Goal: Task Accomplishment & Management: Use online tool/utility

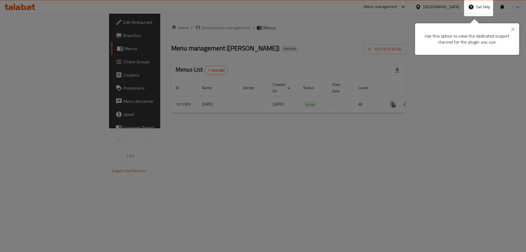
click at [332, 50] on div at bounding box center [263, 126] width 526 height 252
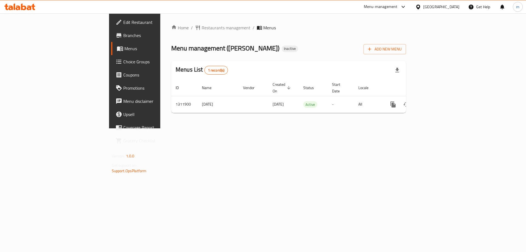
click at [450, 4] on div "Bahrain" at bounding box center [441, 7] width 36 height 6
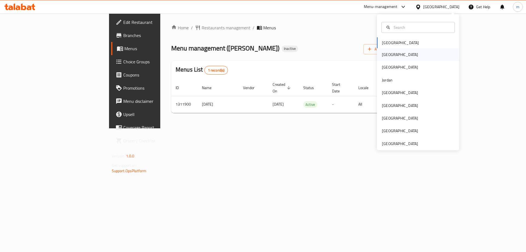
click at [415, 58] on div "[GEOGRAPHIC_DATA]" at bounding box center [418, 54] width 82 height 13
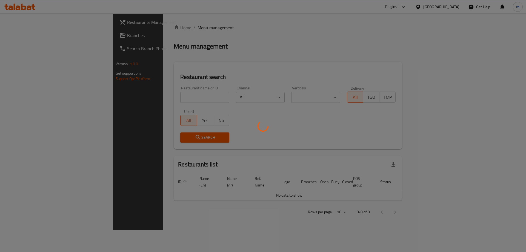
click at [288, 83] on div at bounding box center [263, 126] width 526 height 252
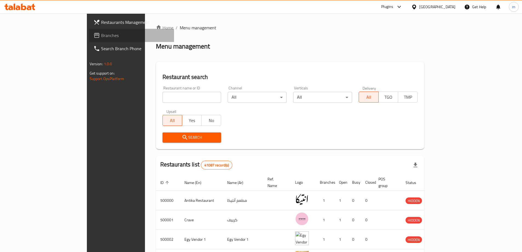
click at [101, 36] on span "Branches" at bounding box center [135, 35] width 69 height 7
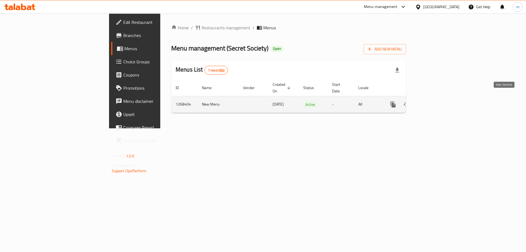
click at [435, 102] on icon "enhanced table" at bounding box center [432, 104] width 5 height 5
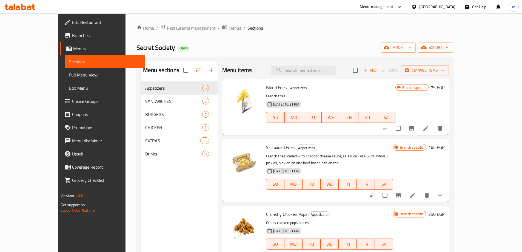
click at [72, 36] on span "Branches" at bounding box center [106, 35] width 69 height 7
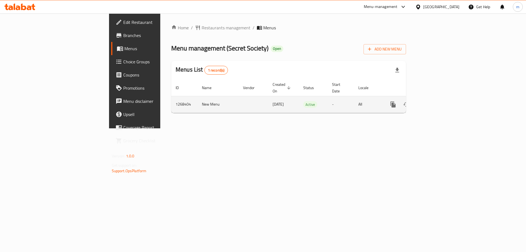
click at [436, 101] on icon "enhanced table" at bounding box center [432, 104] width 7 height 7
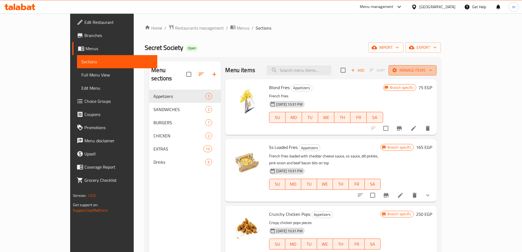
click at [433, 69] on icon "button" at bounding box center [430, 69] width 5 height 5
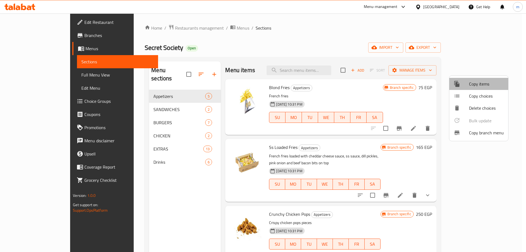
click at [493, 84] on span "Copy items" at bounding box center [486, 84] width 35 height 7
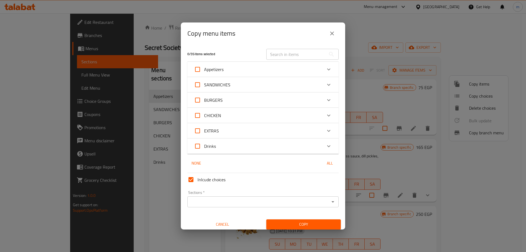
click at [333, 29] on button "close" at bounding box center [332, 33] width 13 height 13
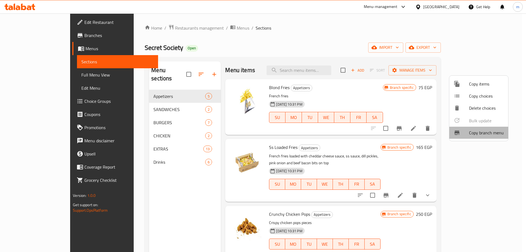
click at [495, 130] on span "Copy branch menu" at bounding box center [486, 132] width 35 height 7
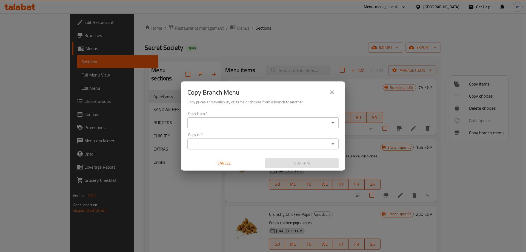
click at [237, 124] on input "Copy from   *" at bounding box center [258, 123] width 139 height 8
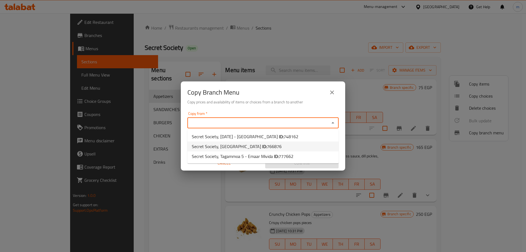
click at [269, 148] on li "Secret Society, Hacienda Bay ID: 766876" at bounding box center [262, 146] width 151 height 10
type input "Secret Society, Hacienda Bay"
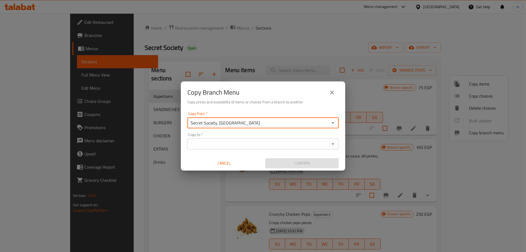
click at [292, 143] on input "Copy to   *" at bounding box center [258, 144] width 139 height 8
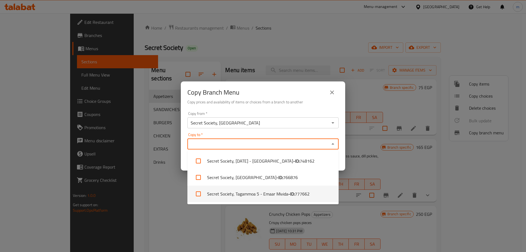
click at [304, 195] on span "777662" at bounding box center [302, 193] width 15 height 7
checkbox input "true"
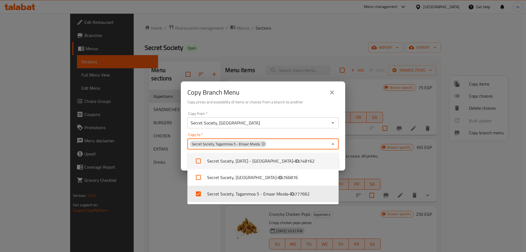
click at [318, 102] on h6 "Copy prices and availability of items or choices from a branch to another" at bounding box center [262, 102] width 151 height 6
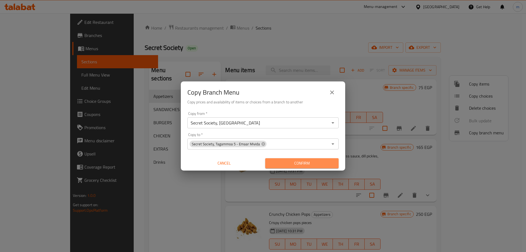
click at [321, 166] on span "Confirm" at bounding box center [302, 163] width 65 height 7
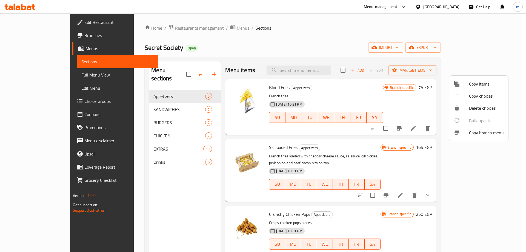
click at [116, 197] on div at bounding box center [263, 126] width 526 height 252
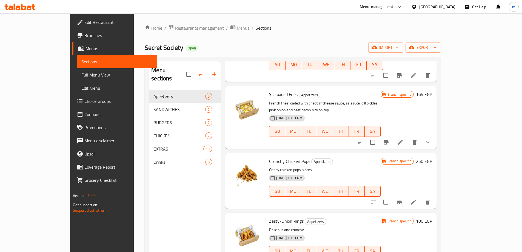
scroll to position [27, 0]
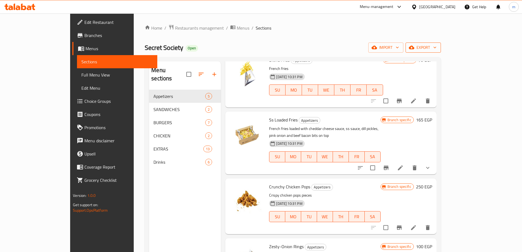
click at [437, 50] on span "export" at bounding box center [423, 47] width 27 height 7
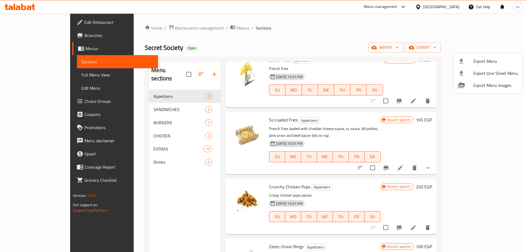
click at [54, 72] on div at bounding box center [263, 126] width 526 height 252
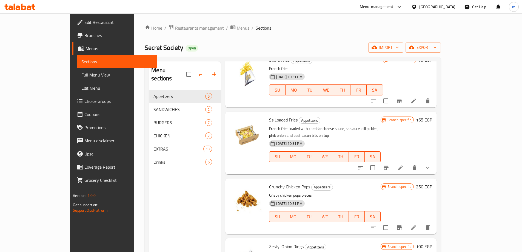
click at [81, 72] on span "Full Menu View" at bounding box center [117, 75] width 72 height 7
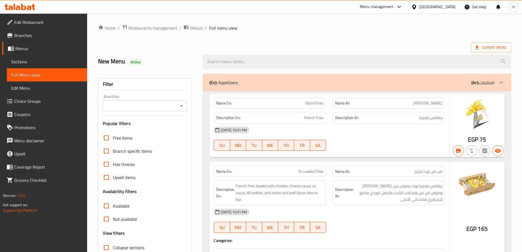
click at [160, 104] on input "Branches" at bounding box center [140, 106] width 72 height 8
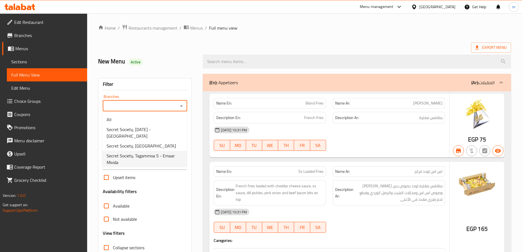
click at [167, 157] on span "Secret Society, Tagammoa 5 - Emaar Mivida" at bounding box center [145, 158] width 76 height 13
type input "Secret Society, Tagammoa 5 - Emaar Mivida"
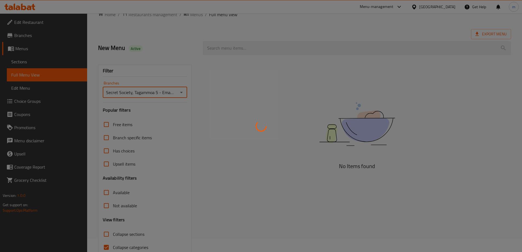
scroll to position [40, 0]
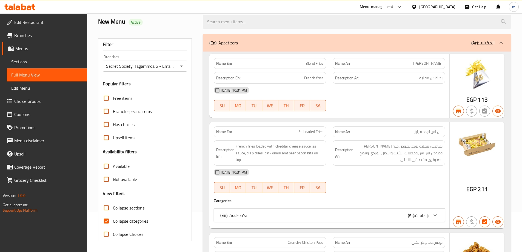
click at [121, 220] on span "Collapse categories" at bounding box center [130, 221] width 35 height 7
click at [113, 220] on input "Collapse categories" at bounding box center [106, 220] width 13 height 13
checkbox input "false"
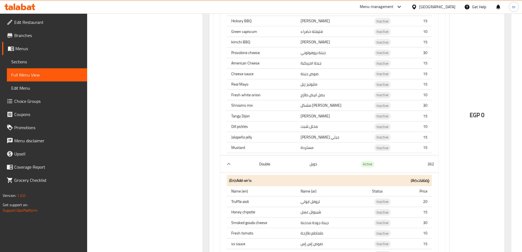
scroll to position [4874, 0]
